Goal: Browse casually

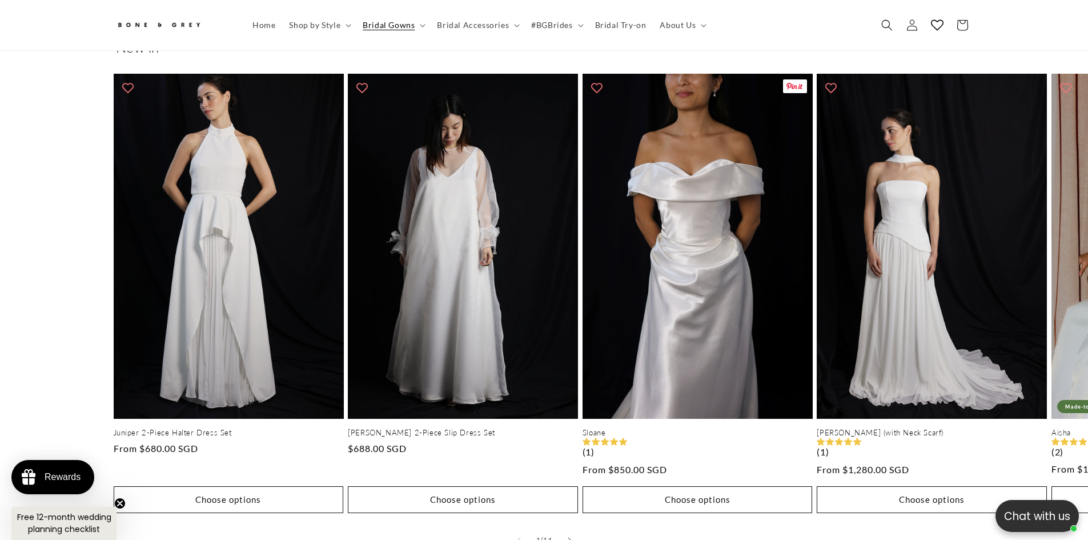
scroll to position [0, 628]
click at [576, 528] on button "Slide right" at bounding box center [569, 539] width 25 height 25
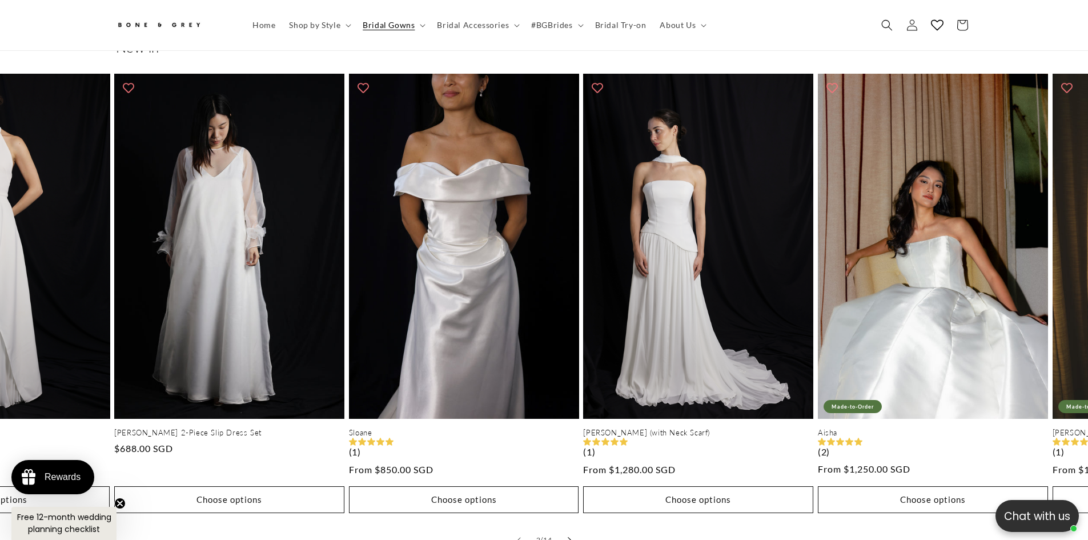
click at [576, 528] on button "Slide right" at bounding box center [569, 539] width 25 height 25
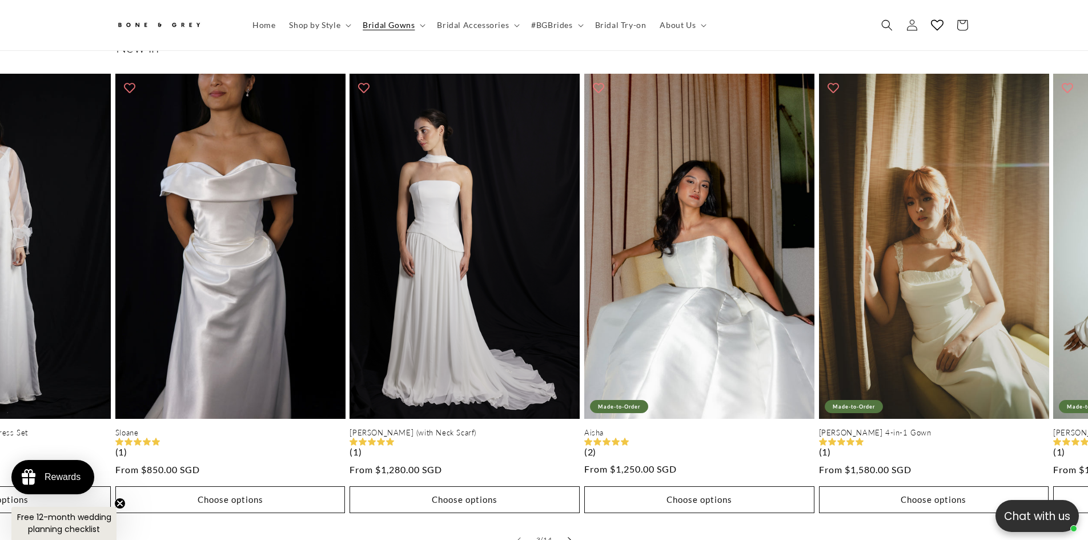
click at [576, 528] on button "Slide right" at bounding box center [569, 539] width 25 height 25
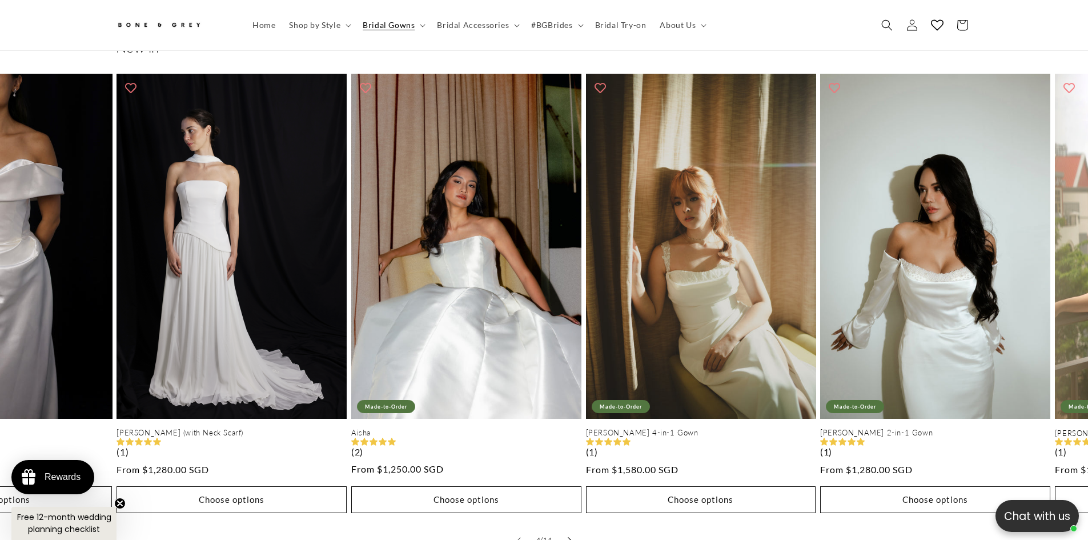
click at [576, 528] on button "Slide right" at bounding box center [569, 539] width 25 height 25
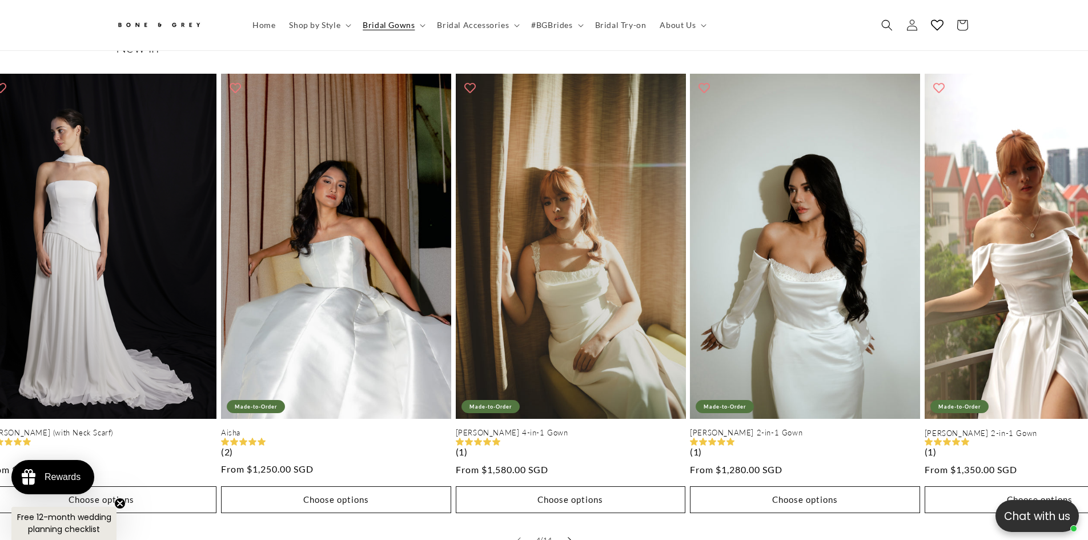
scroll to position [0, 0]
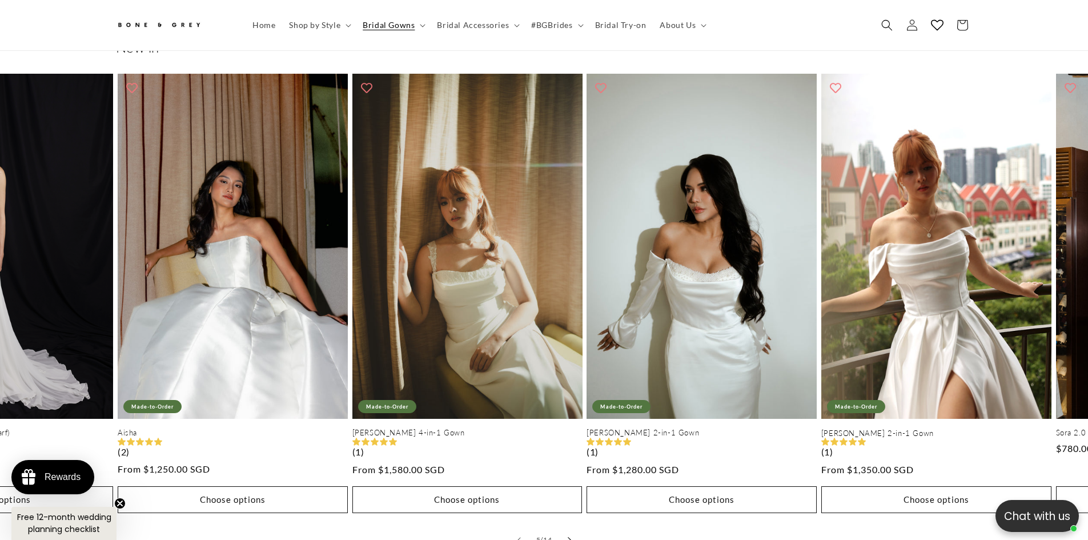
click at [576, 528] on button "Slide right" at bounding box center [569, 539] width 25 height 25
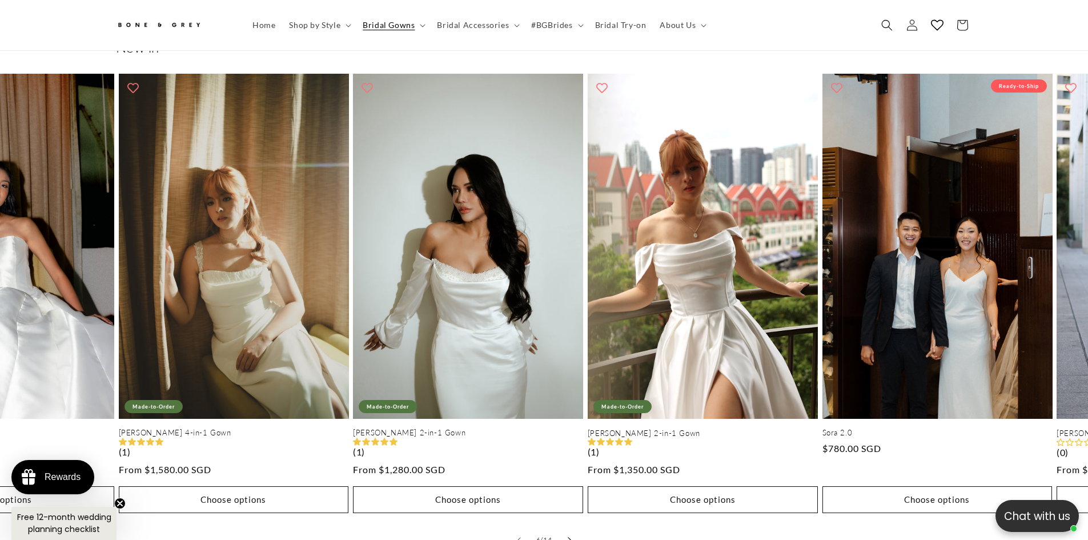
click at [576, 528] on button "Slide right" at bounding box center [569, 539] width 25 height 25
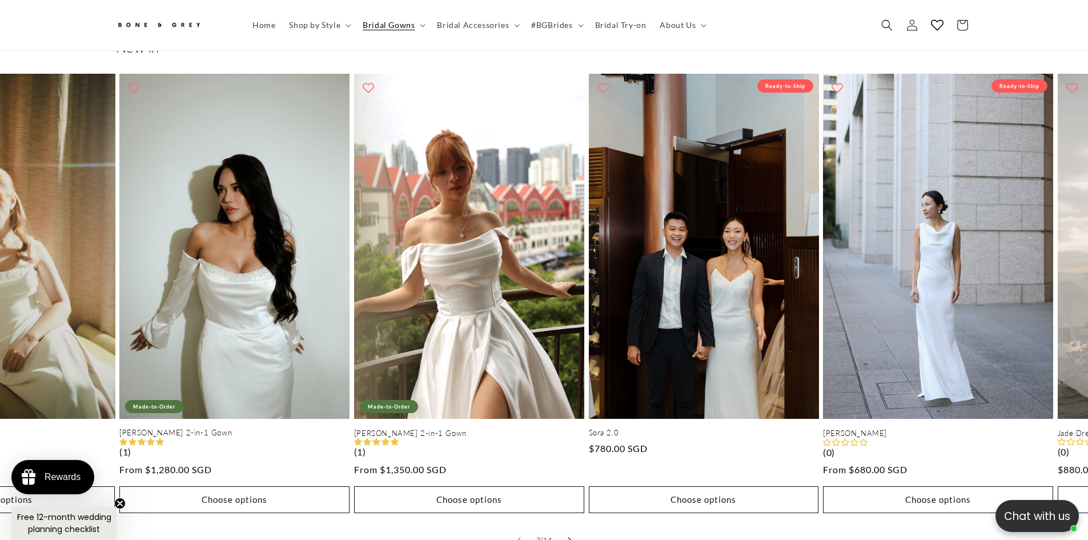
click at [576, 528] on button "Slide right" at bounding box center [569, 539] width 25 height 25
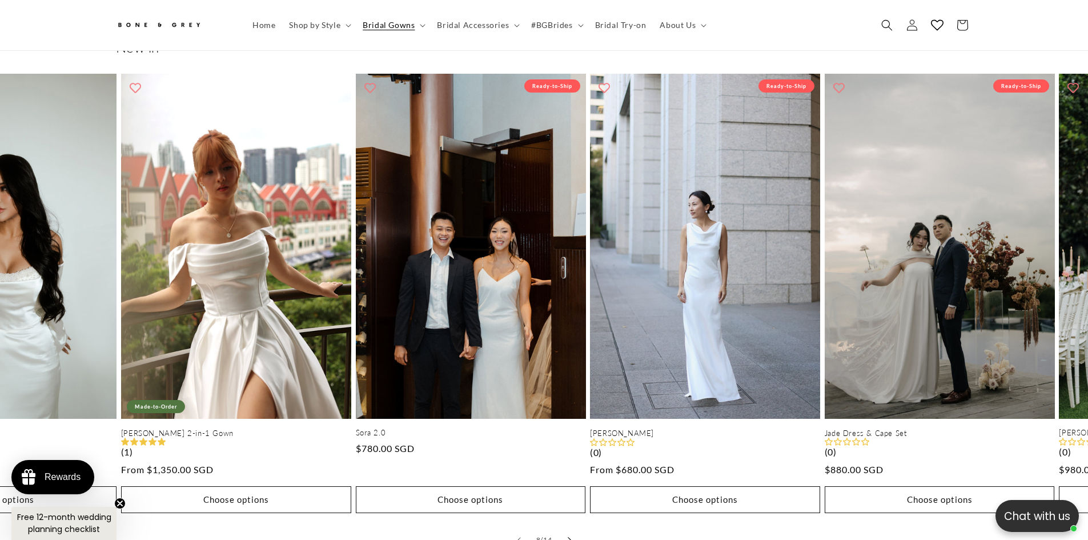
click at [576, 528] on button "Slide right" at bounding box center [569, 539] width 25 height 25
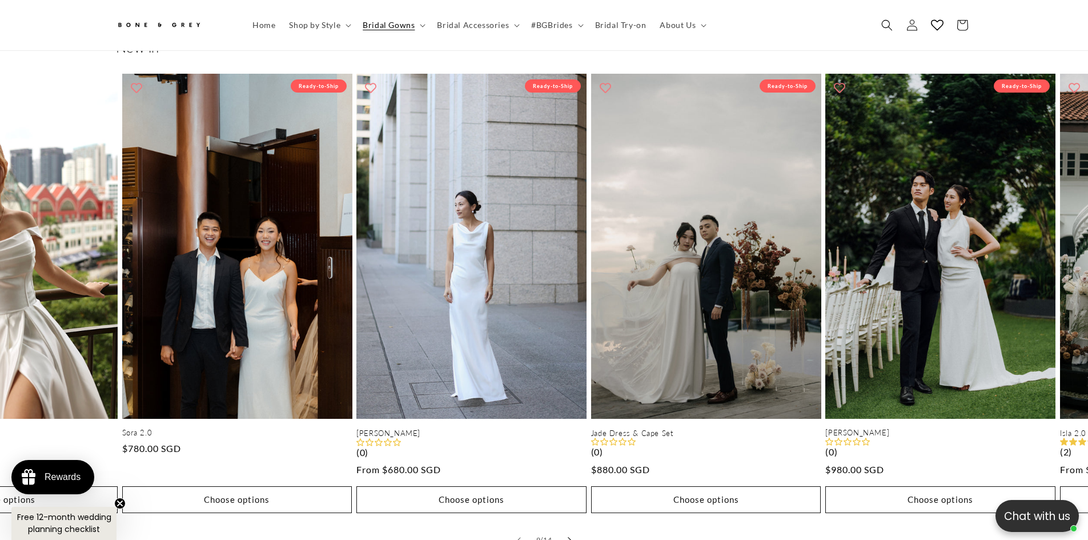
click at [576, 528] on button "Slide right" at bounding box center [569, 539] width 25 height 25
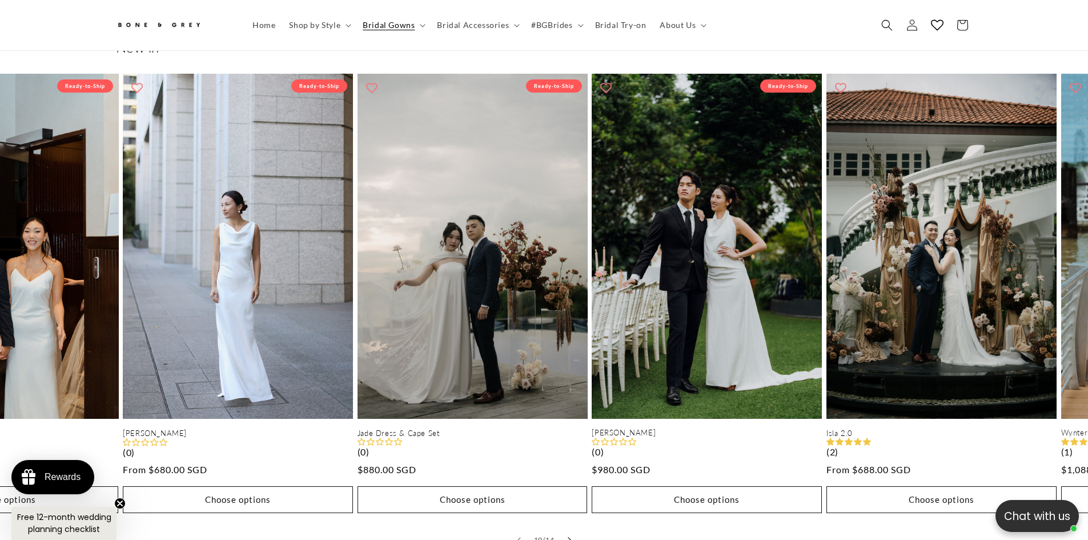
click at [576, 528] on button "Slide right" at bounding box center [569, 539] width 25 height 25
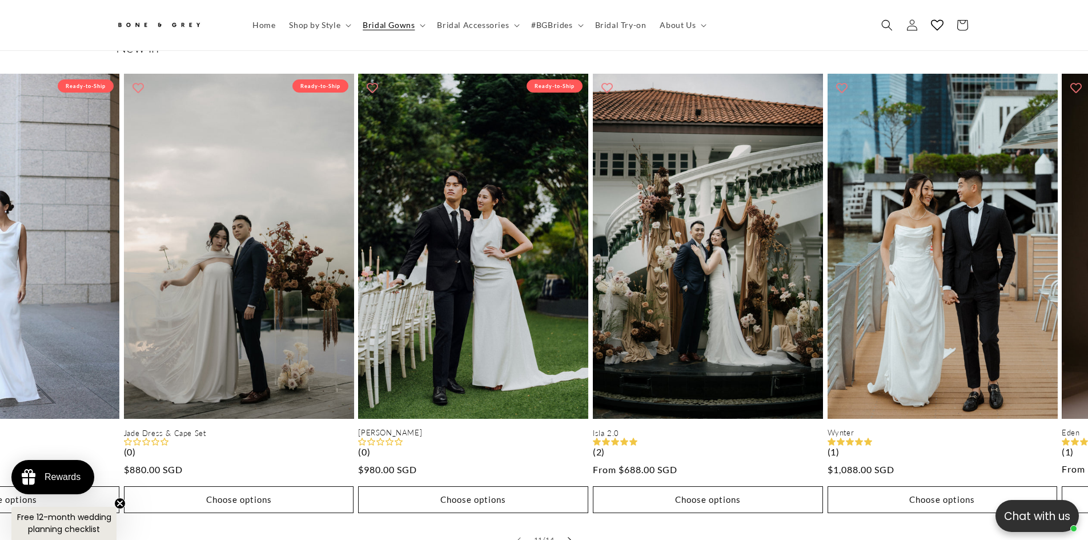
scroll to position [0, 314]
click at [576, 528] on button "Slide right" at bounding box center [569, 539] width 25 height 25
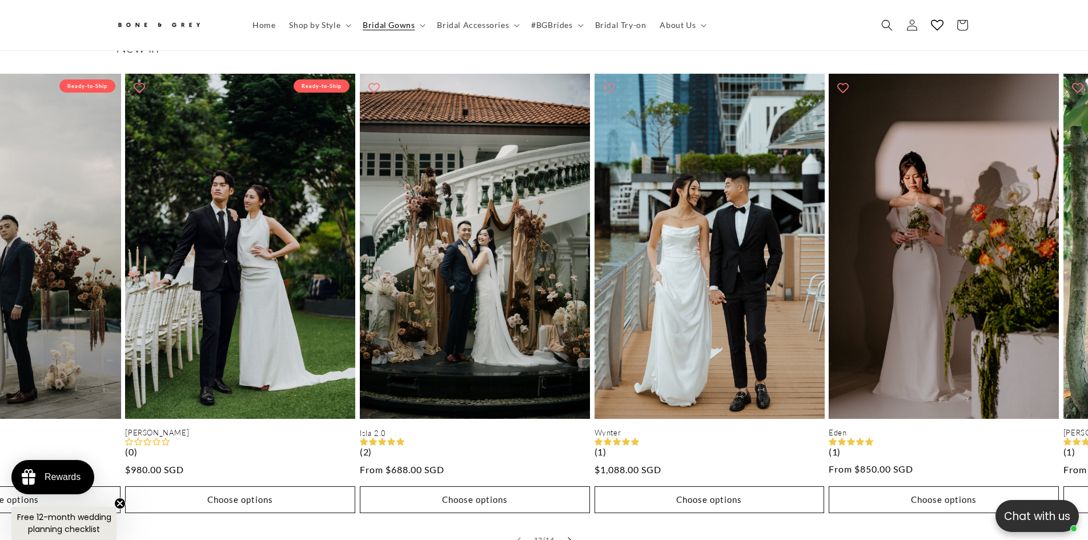
click at [576, 528] on button "Slide right" at bounding box center [569, 539] width 25 height 25
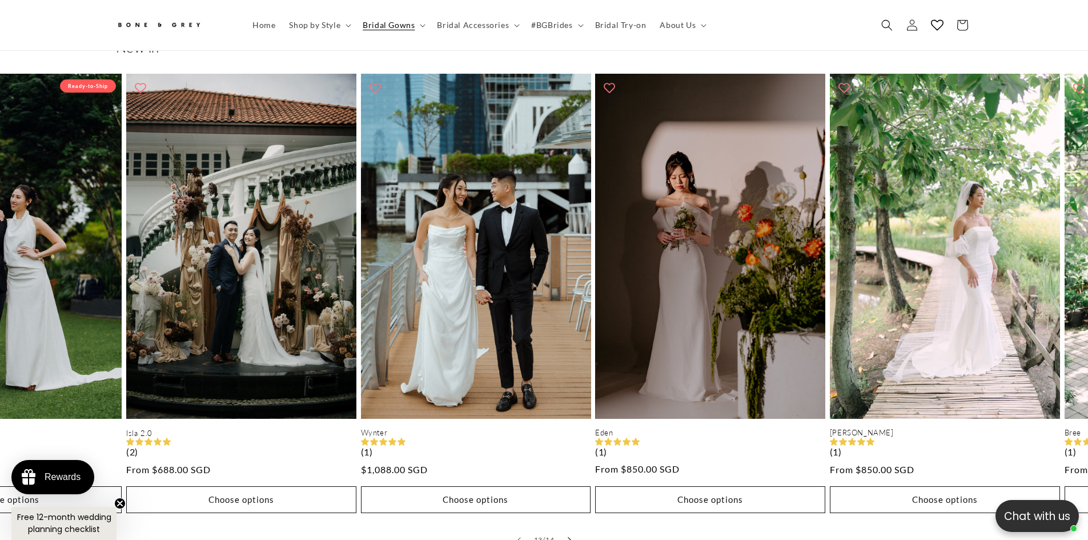
click at [576, 528] on button "Slide right" at bounding box center [569, 539] width 25 height 25
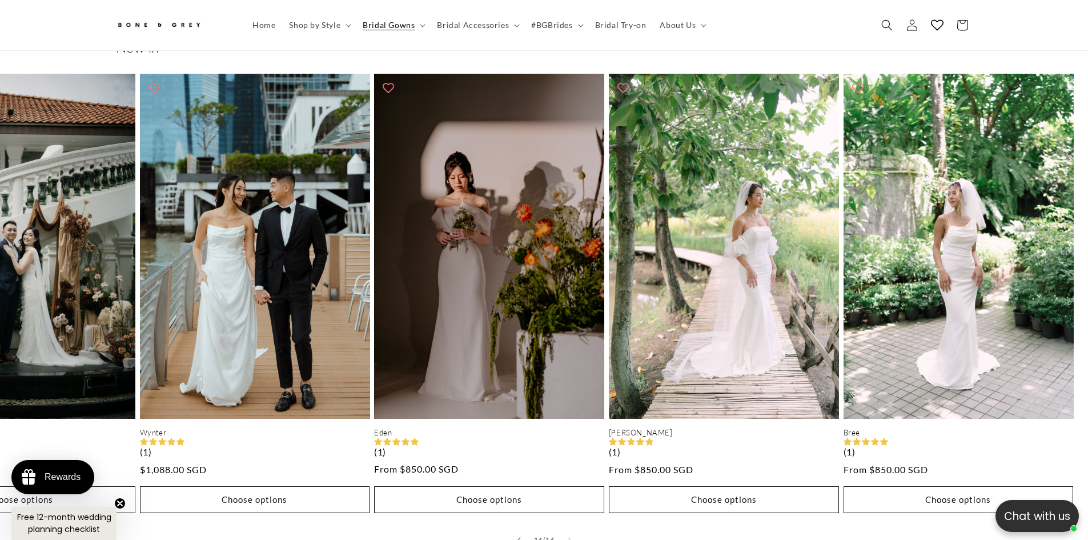
scroll to position [0, 628]
